Goal: Check status: Check status

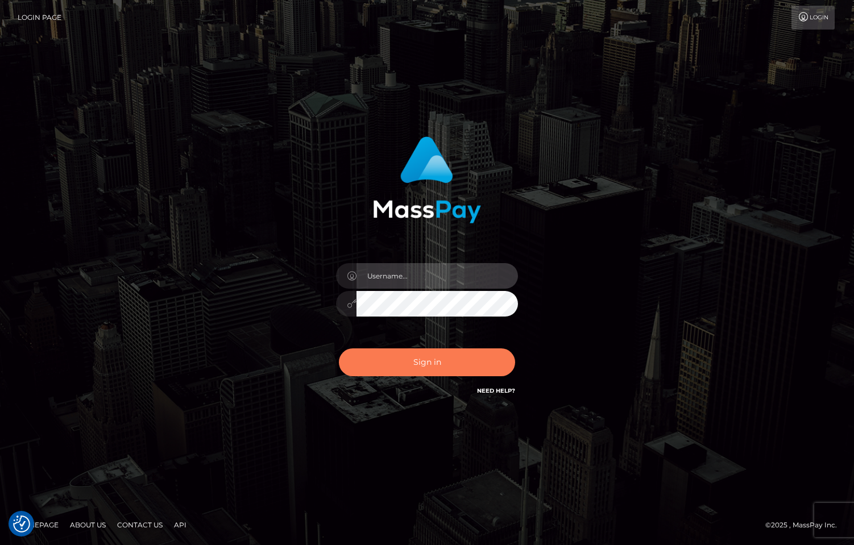
type input "[PERSON_NAME]"
click at [451, 361] on button "Sign in" at bounding box center [427, 362] width 176 height 28
type input "[PERSON_NAME]"
click at [451, 360] on button "Sign in" at bounding box center [427, 362] width 176 height 28
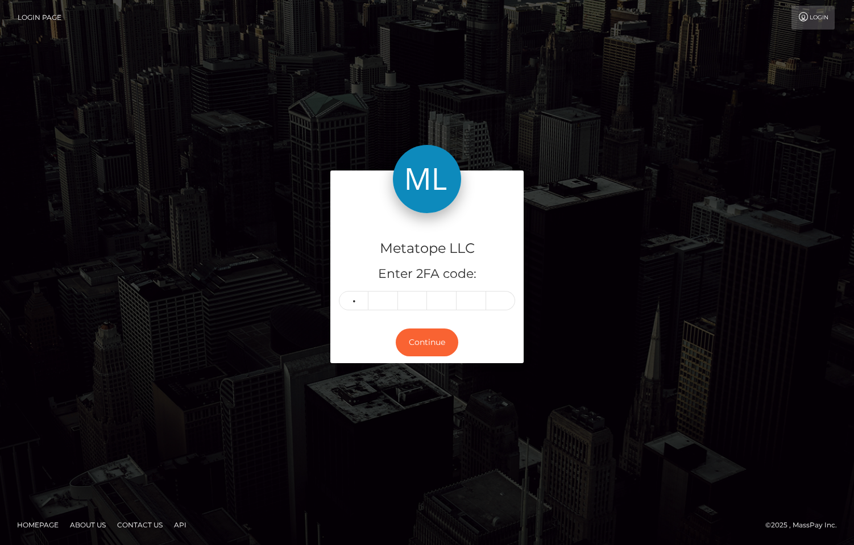
type input "1"
type input "2"
type input "5"
type input "0"
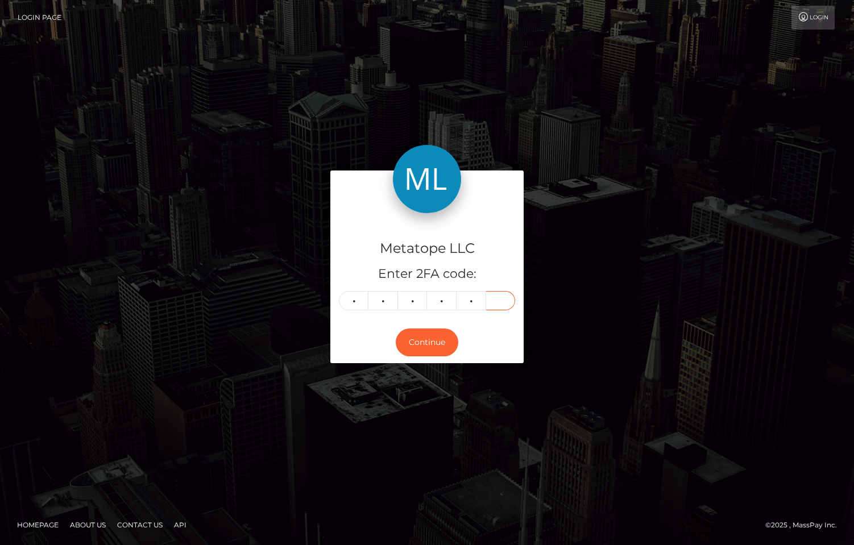
type input "1"
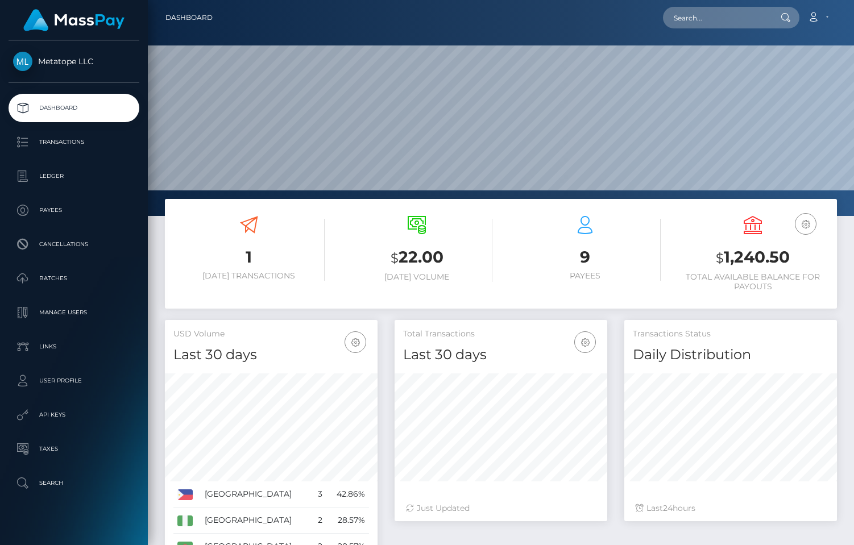
scroll to position [201, 213]
click at [413, 232] on icon at bounding box center [417, 225] width 18 height 18
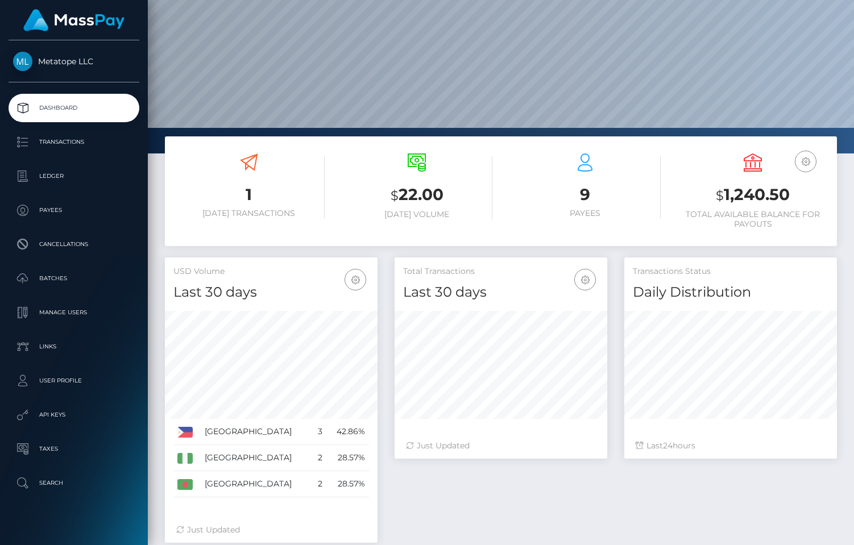
scroll to position [0, 0]
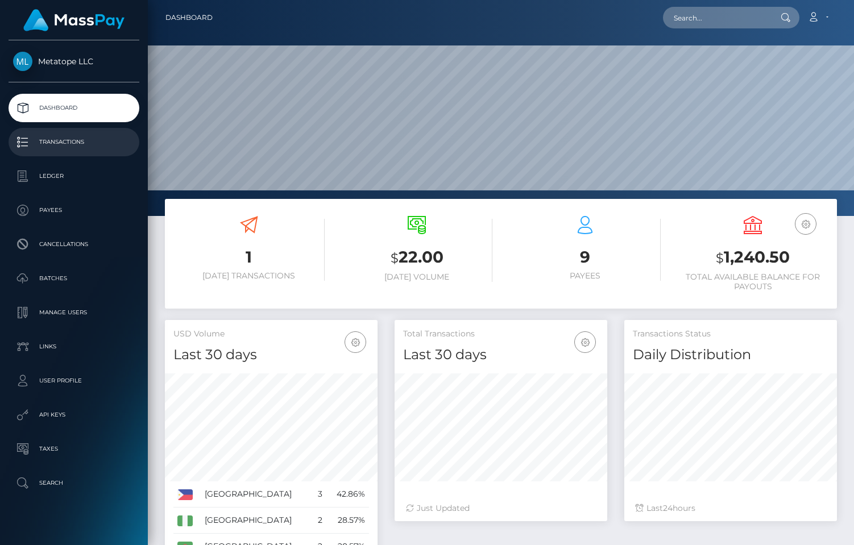
click at [68, 139] on p "Transactions" at bounding box center [74, 142] width 122 height 17
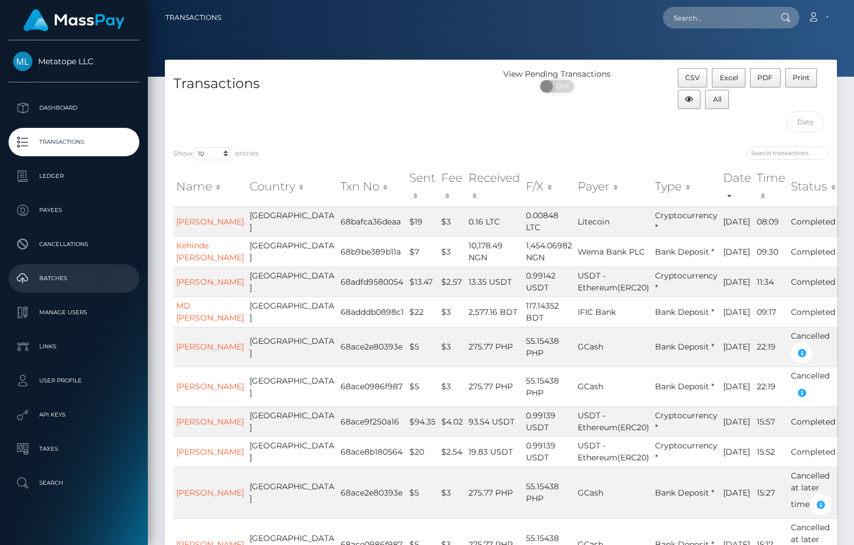
click at [54, 272] on p "Batches" at bounding box center [74, 278] width 122 height 17
